Goal: Information Seeking & Learning: Learn about a topic

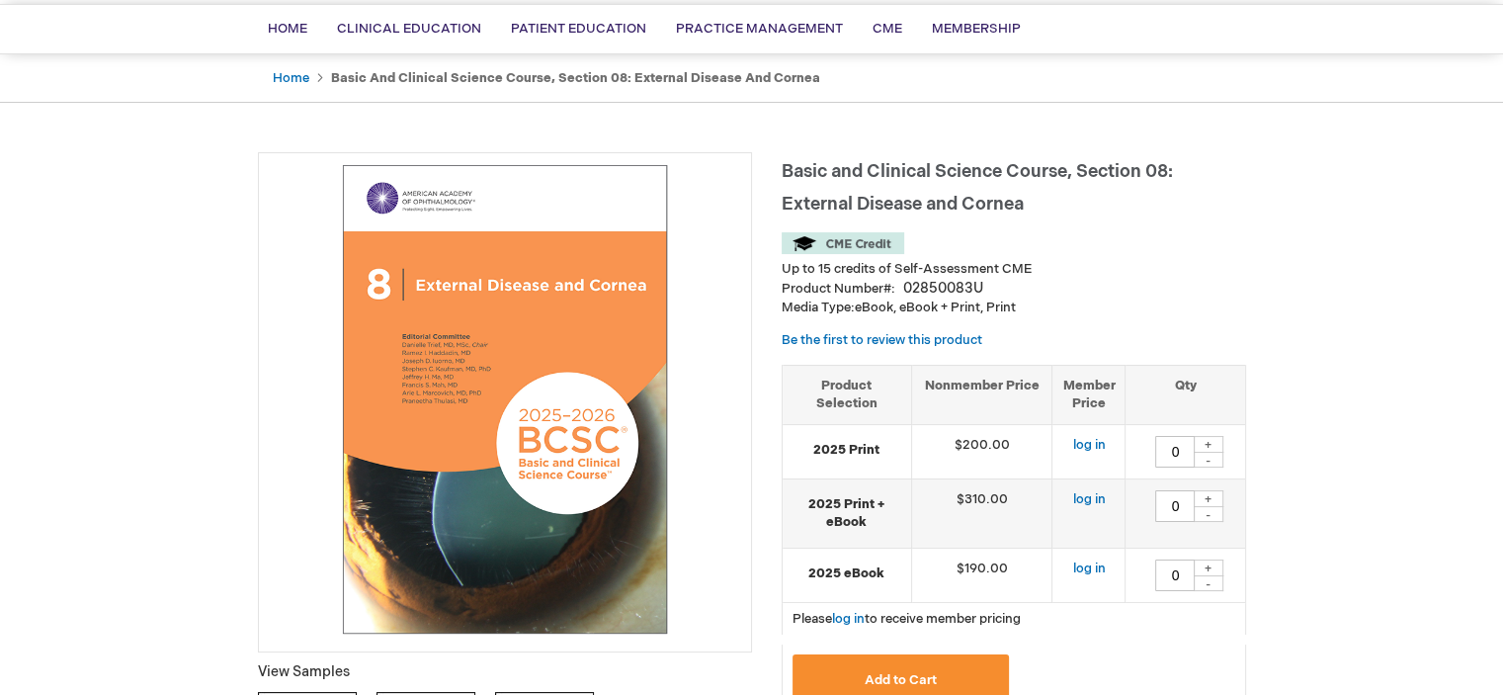
scroll to position [141, 0]
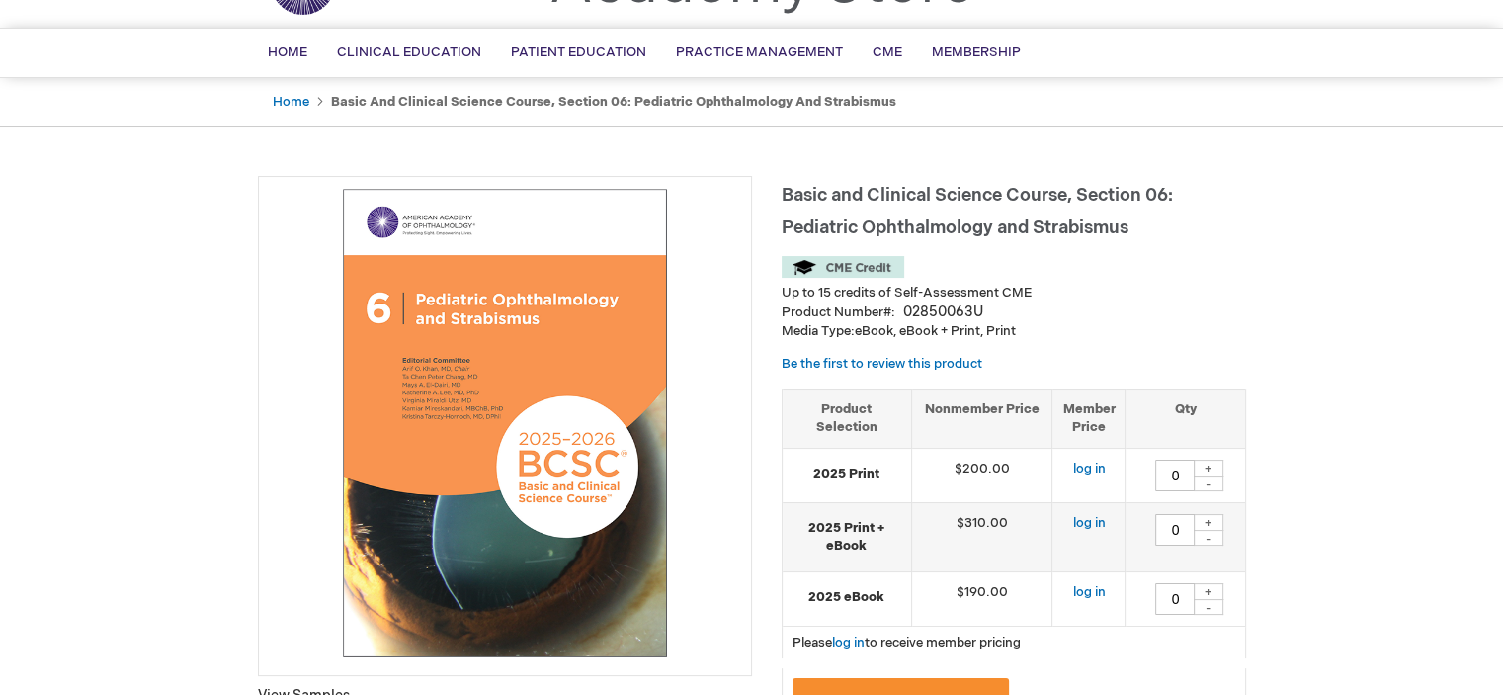
scroll to position [130, 0]
